Goal: Task Accomplishment & Management: Complete application form

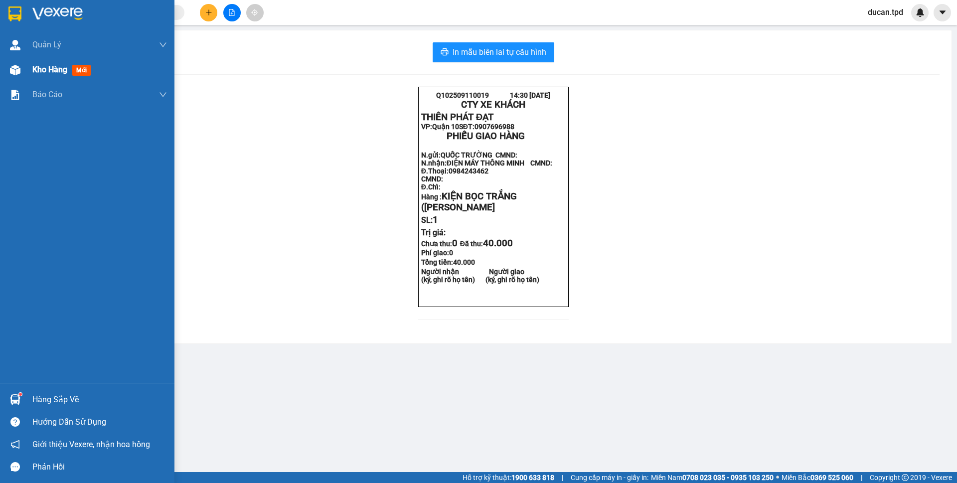
click at [20, 68] on img at bounding box center [15, 70] width 10 height 10
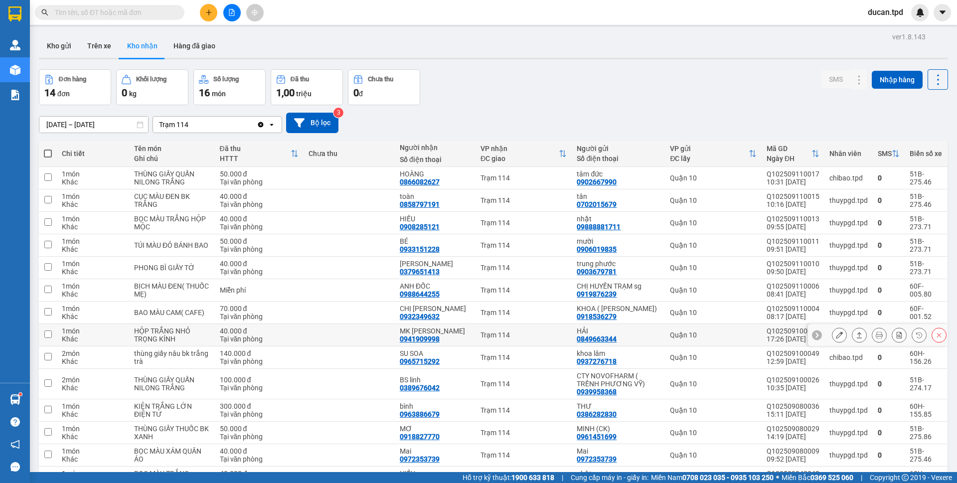
click at [832, 340] on button at bounding box center [839, 334] width 14 height 17
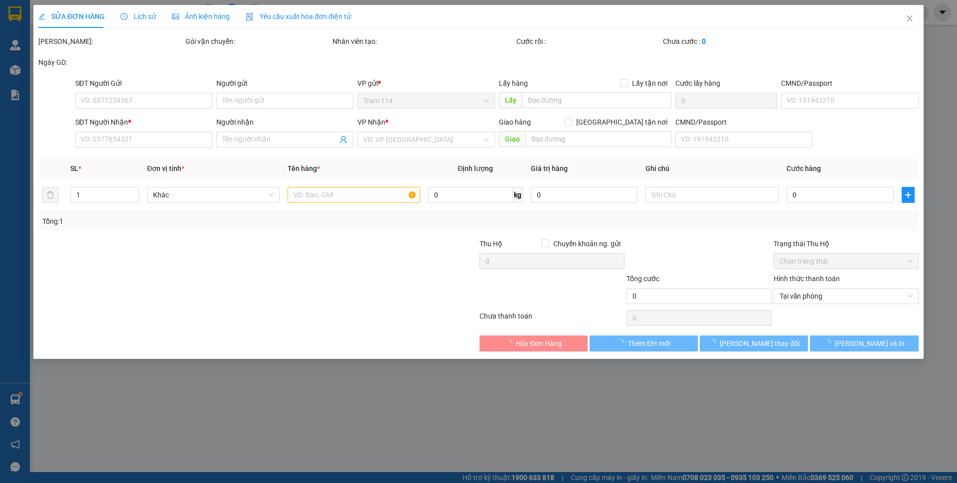
type input "0849663344"
type input "HẢI"
type input "0941909998"
type input "MK [PERSON_NAME]"
type input "40.000"
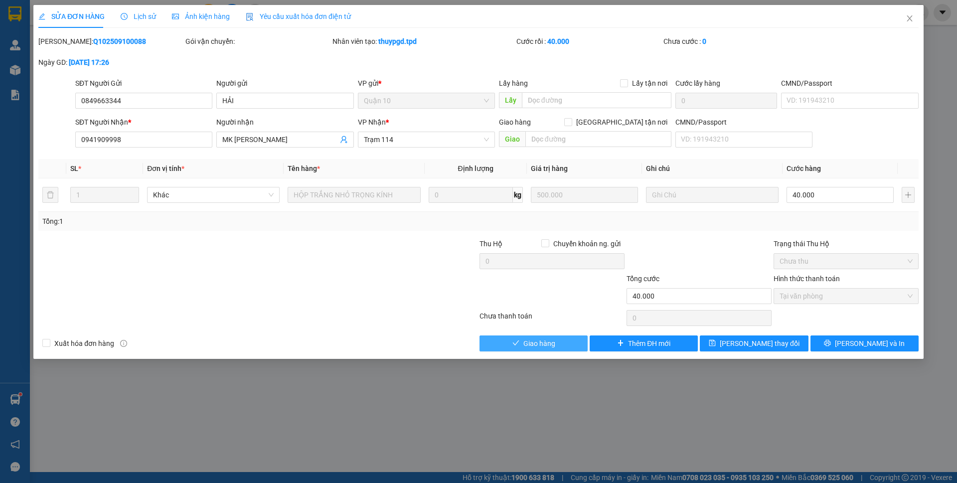
click at [542, 345] on span "Giao hàng" at bounding box center [539, 343] width 32 height 11
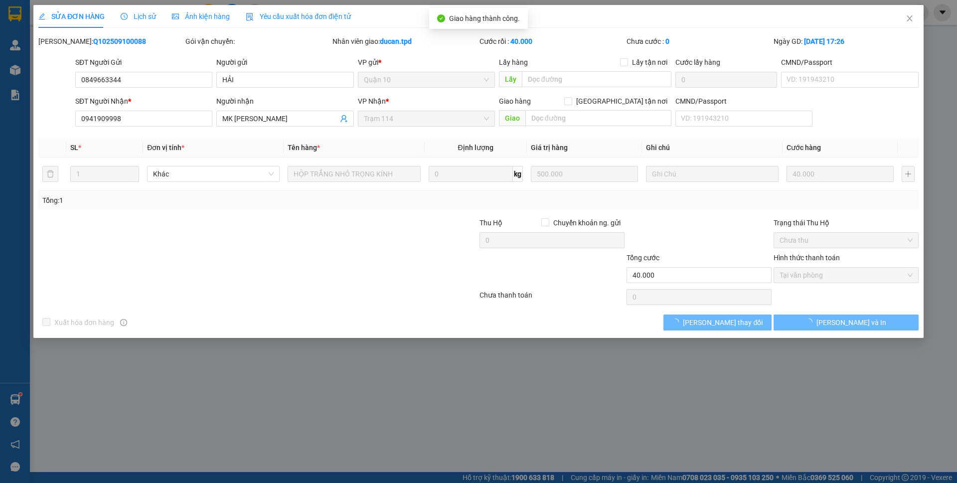
click at [11, 399] on div "SỬA ĐƠN HÀNG Lịch sử Ảnh kiện hàng Yêu cầu xuất hóa đơn điện tử Total Paid Fee …" at bounding box center [478, 241] width 957 height 483
click at [15, 398] on div "SỬA ĐƠN HÀNG Lịch sử Ảnh kiện hàng Yêu cầu xuất hóa đơn điện tử Total Paid Fee …" at bounding box center [478, 241] width 957 height 483
click at [337, 382] on div "SỬA ĐƠN HÀNG Lịch sử Ảnh kiện hàng Yêu cầu xuất hóa đơn điện tử Total Paid Fee …" at bounding box center [478, 241] width 957 height 483
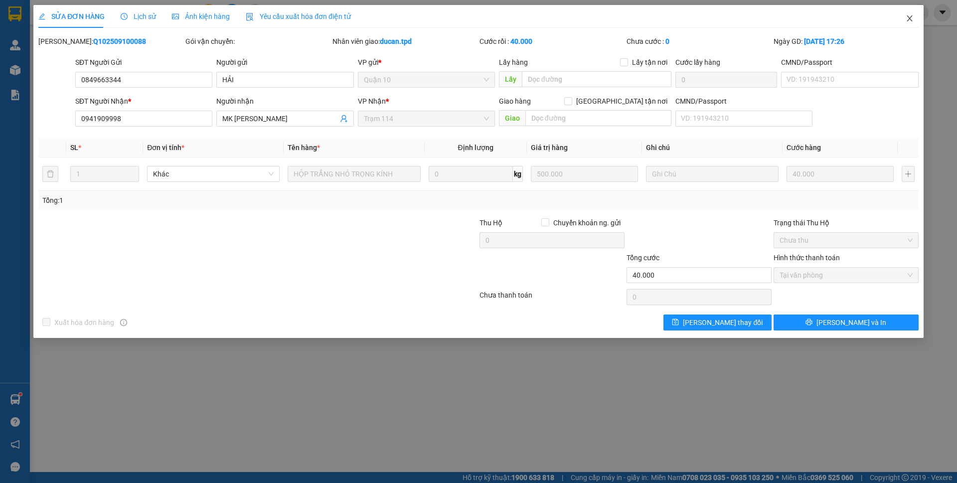
click at [907, 17] on icon "close" at bounding box center [910, 18] width 8 height 8
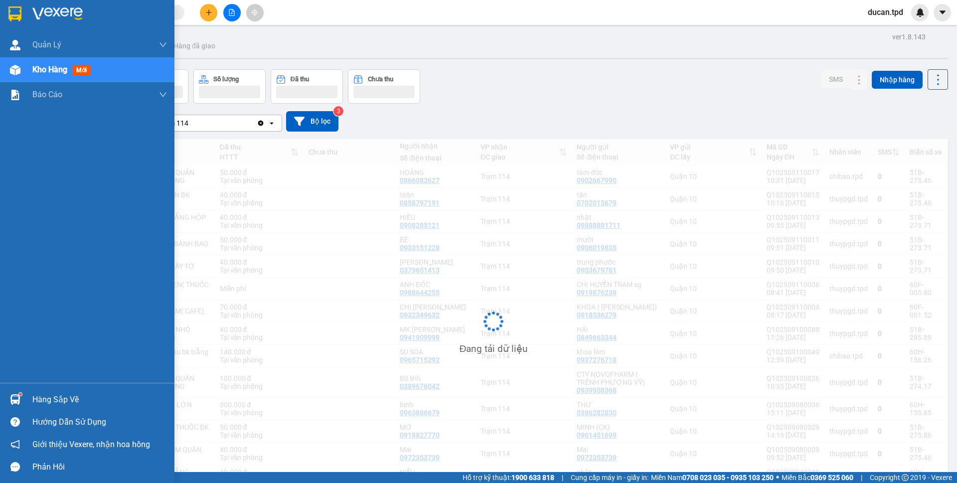
click at [20, 403] on div at bounding box center [14, 399] width 17 height 17
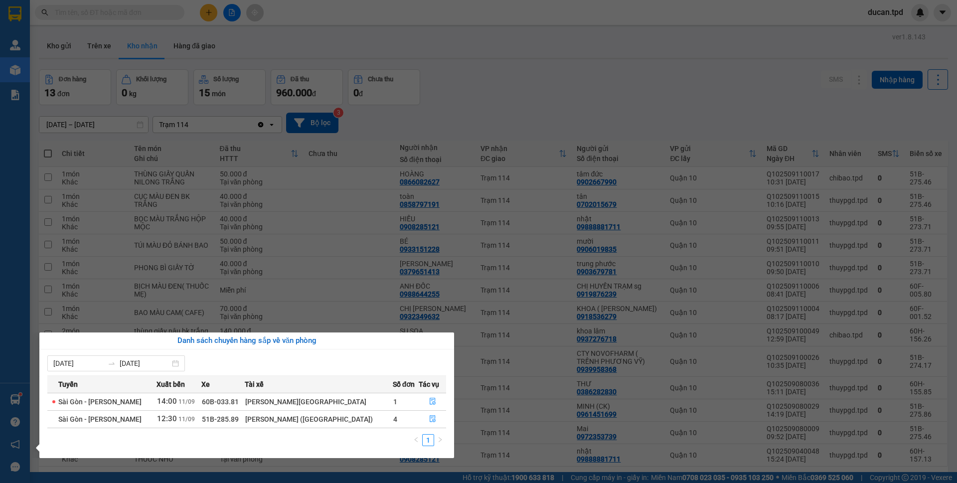
drag, startPoint x: 469, startPoint y: 150, endPoint x: 452, endPoint y: 158, distance: 19.4
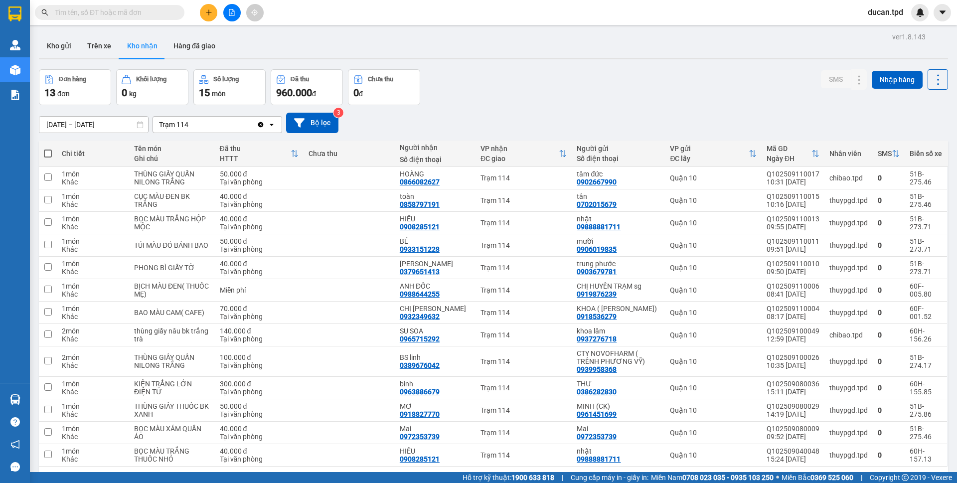
drag, startPoint x: 452, startPoint y: 158, endPoint x: 595, endPoint y: 59, distance: 173.9
click at [595, 59] on div at bounding box center [493, 58] width 909 height 1
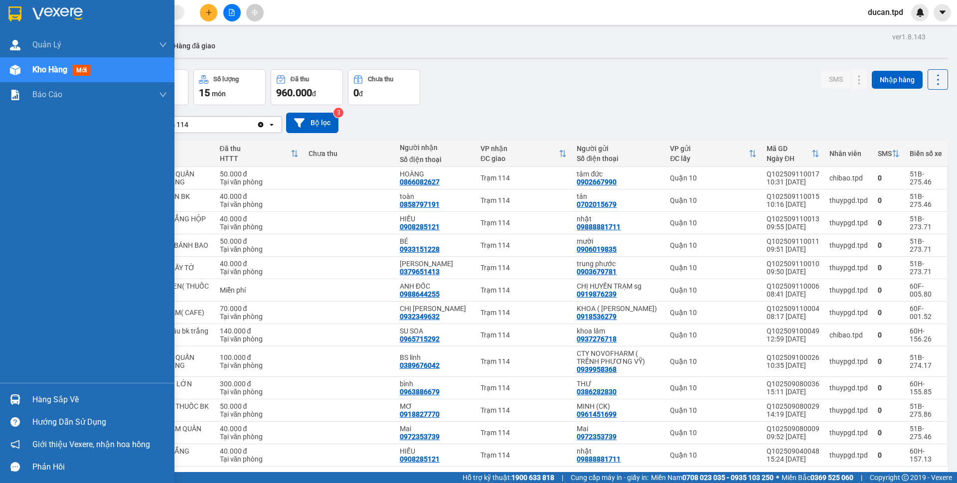
click at [31, 392] on div "Hàng sắp về" at bounding box center [87, 399] width 174 height 22
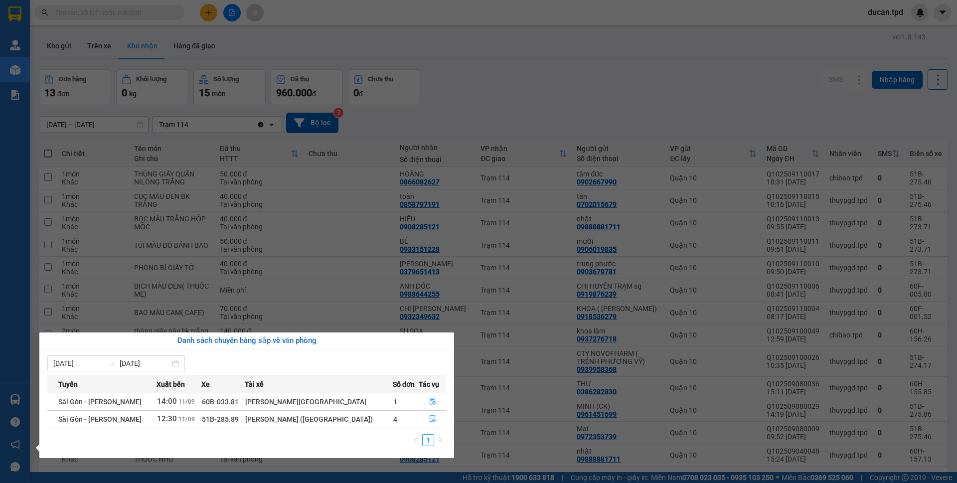
click at [563, 116] on section "Kết quả tìm kiếm ( 68 ) Bộ lọc Mã ĐH Trạng thái Món hàng Thu hộ Tổng cước Chưa …" at bounding box center [478, 241] width 957 height 483
